Goal: Find specific page/section: Find specific page/section

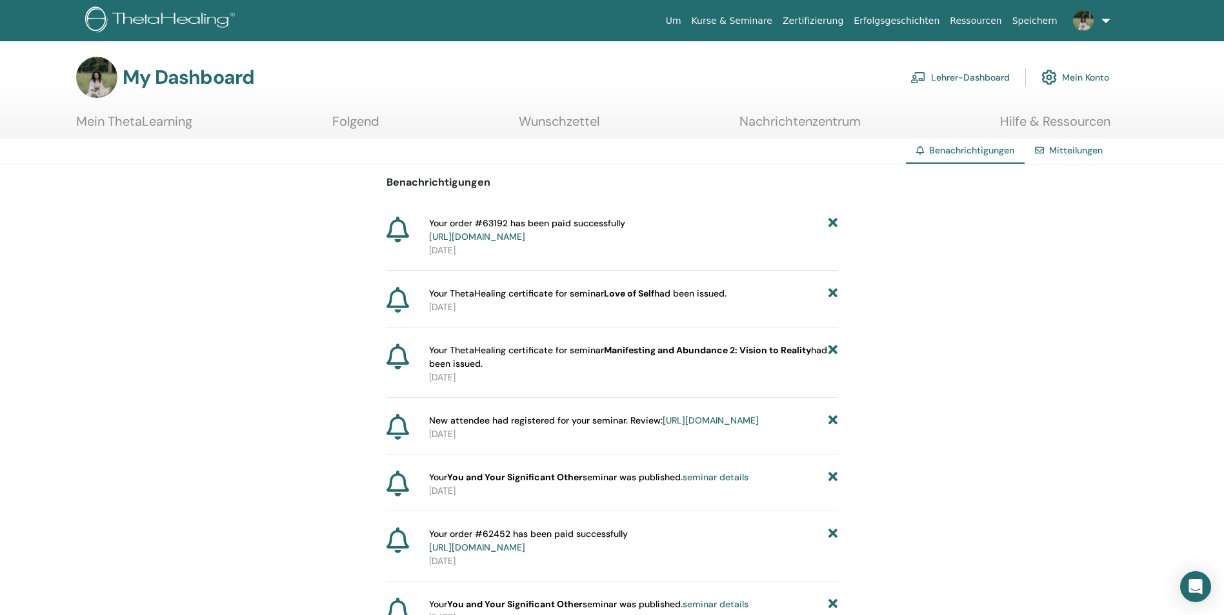
click at [943, 79] on link "Lehrer-Dashboard" at bounding box center [959, 77] width 99 height 28
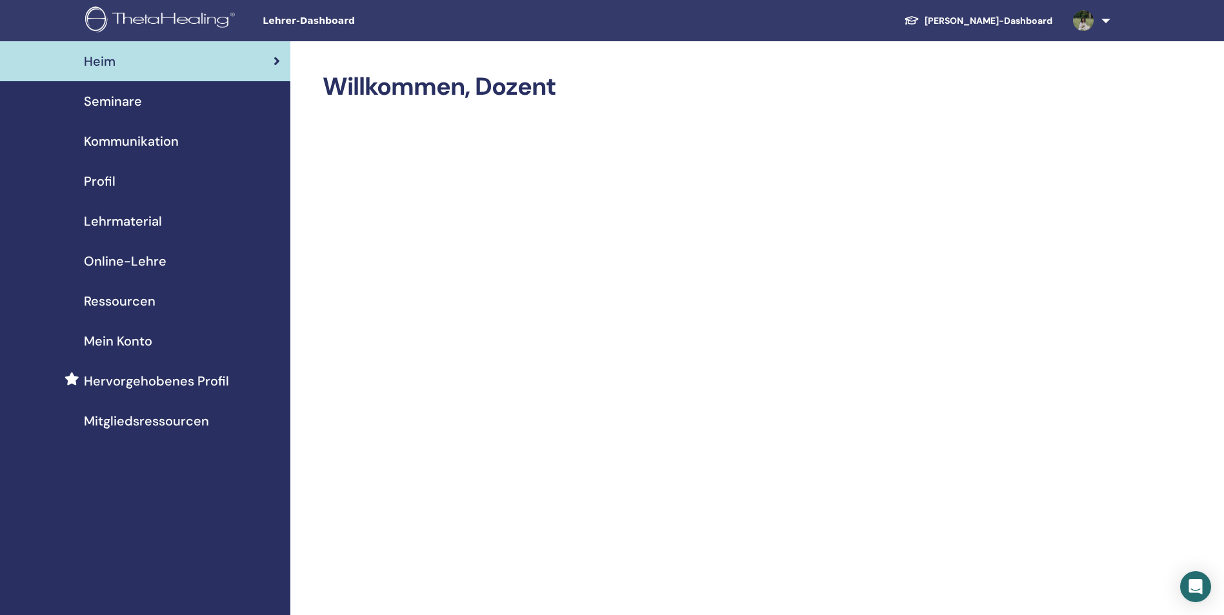
click at [157, 106] on div "Seminare" at bounding box center [145, 101] width 270 height 19
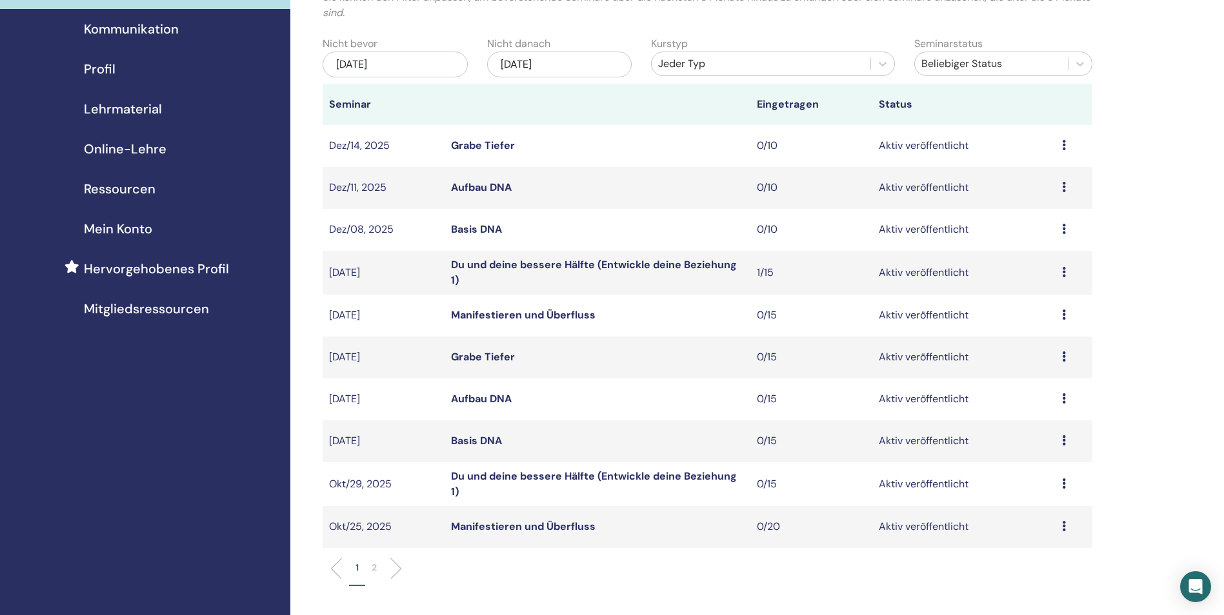
scroll to position [129, 0]
